Goal: Find specific page/section: Find specific page/section

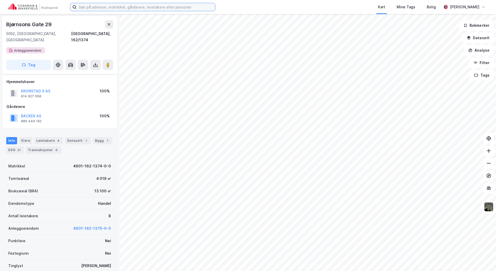
scroll to position [9, 0]
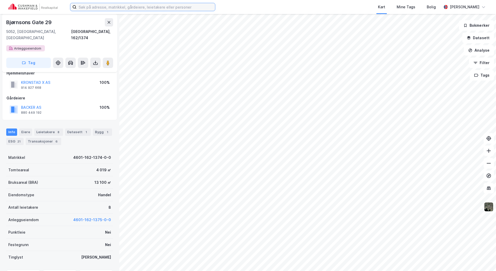
click at [95, 7] on input at bounding box center [146, 7] width 139 height 8
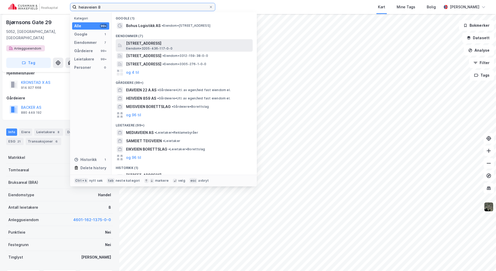
type input "heiaveien 8"
click at [164, 45] on span "[STREET_ADDRESS]" at bounding box center [188, 43] width 125 height 6
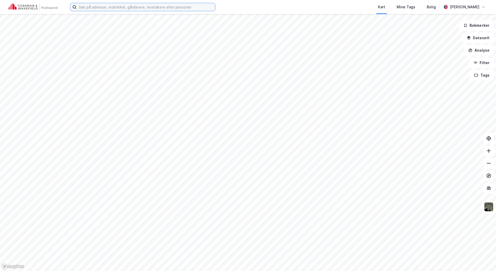
click at [108, 11] on input at bounding box center [146, 7] width 139 height 8
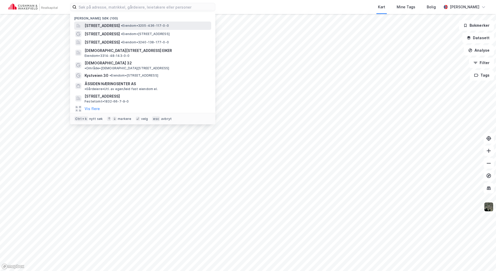
click at [108, 25] on span "[STREET_ADDRESS]" at bounding box center [102, 26] width 35 height 6
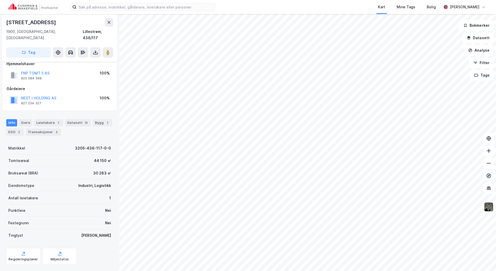
scroll to position [12, 0]
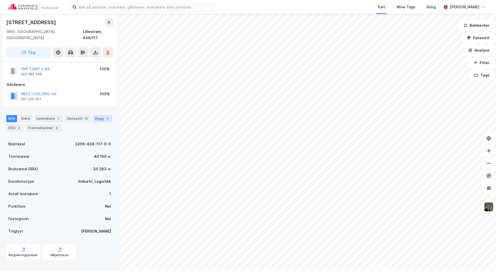
click at [98, 115] on div "Bygg 1" at bounding box center [102, 118] width 19 height 7
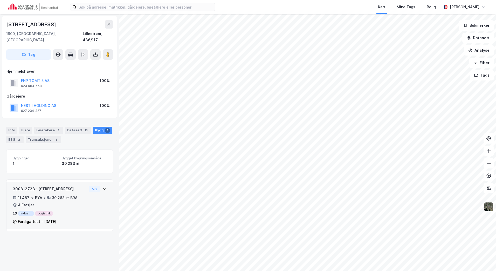
click at [96, 187] on div "300813733 - Heiaveien 8 11 487 ㎡ BYA • 30 283 ㎡ BRA • 4 Etasjer Industri Logist…" at bounding box center [60, 207] width 94 height 43
